Goal: Information Seeking & Learning: Learn about a topic

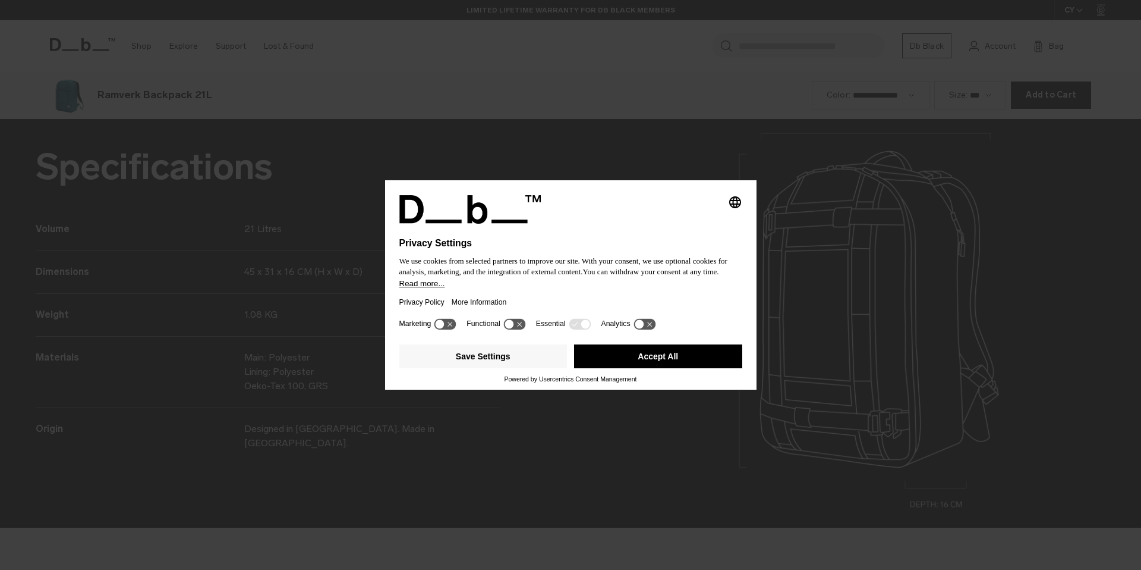
scroll to position [1709, 0]
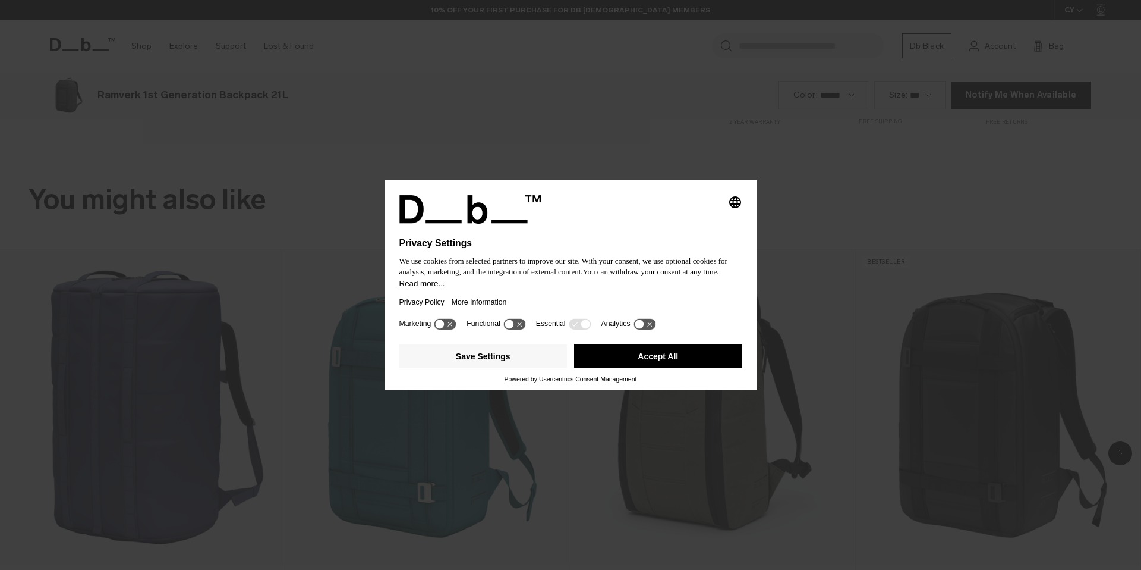
scroll to position [1139, 0]
